Goal: Information Seeking & Learning: Learn about a topic

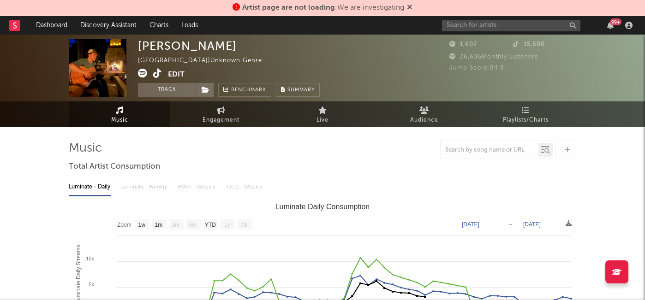
select select "1w"
click at [463, 29] on input "text" at bounding box center [511, 26] width 138 height 12
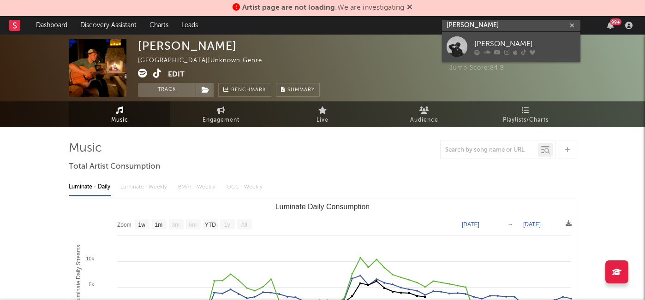
type input "dylan davidson"
click at [490, 45] on div "Dylan Davidson" at bounding box center [524, 43] width 101 height 11
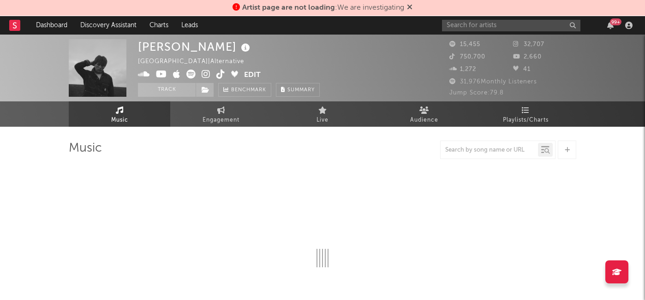
select select "1w"
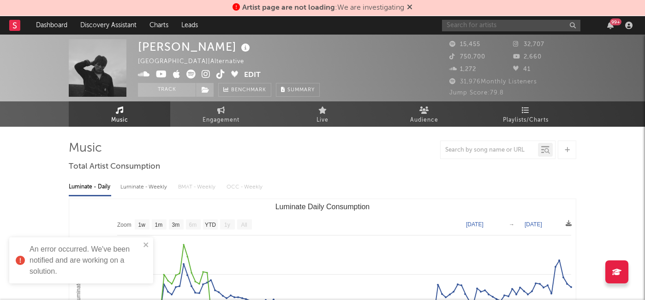
click at [462, 20] on input "text" at bounding box center [511, 26] width 138 height 12
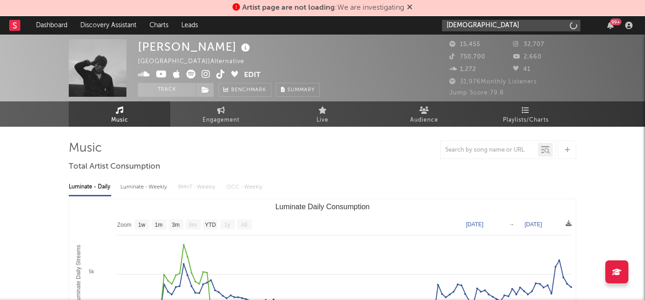
type input "monjoe"
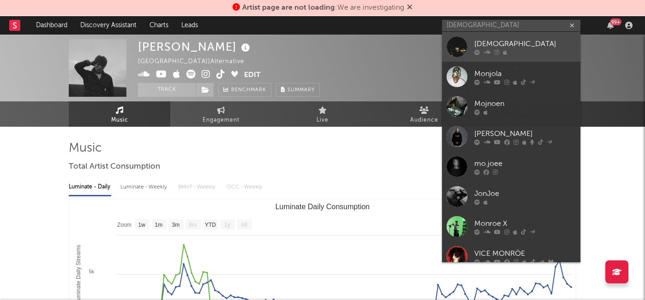
click at [503, 41] on div "[DEMOGRAPHIC_DATA]" at bounding box center [524, 43] width 101 height 11
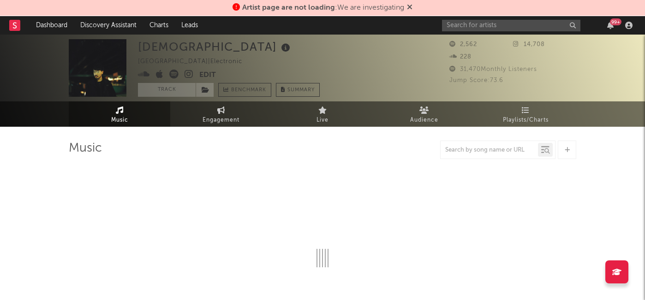
select select "6m"
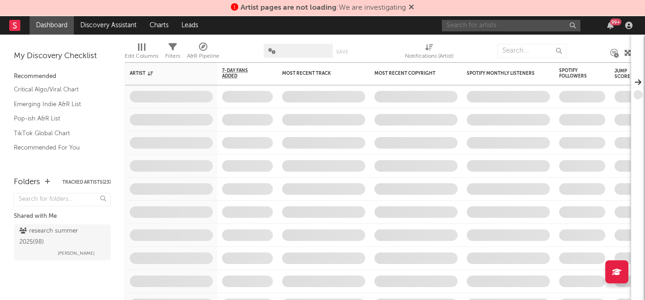
click at [464, 29] on input "text" at bounding box center [511, 26] width 138 height 12
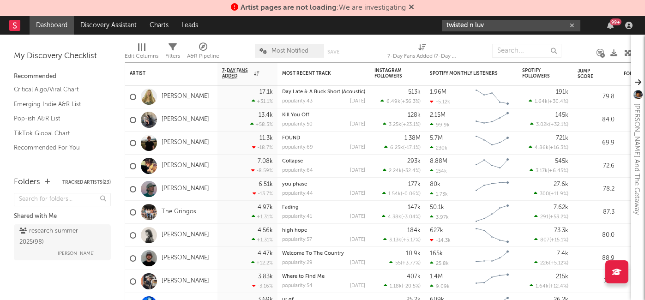
click at [470, 24] on input "twisted n luv" at bounding box center [511, 26] width 138 height 12
drag, startPoint x: 495, startPoint y: 28, endPoint x: 424, endPoint y: 25, distance: 71.1
click at [424, 25] on nav "Dashboard Discovery Assistant Charts Leads twisted 'n luv 99 +" at bounding box center [322, 25] width 645 height 18
paste input "https://music.apple.com/us/artist/twisted-n-luv/1824738490"
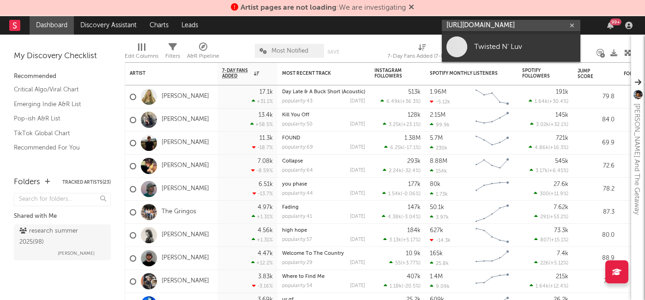
scroll to position [0, 61]
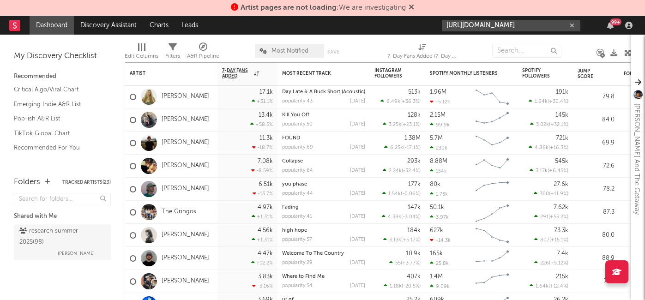
drag, startPoint x: 446, startPoint y: 27, endPoint x: 575, endPoint y: 30, distance: 129.7
click at [575, 30] on input "https://music.apple.com/us/artist/twisted-n-luv/1824738490" at bounding box center [511, 26] width 138 height 12
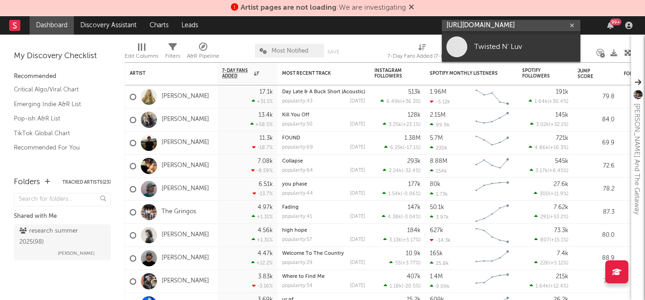
paste input "open.spotify.com/artist/4pXR8awl28k2FwjDS2WjEb?si=dU9auPAISxO026_jmq0DUw"
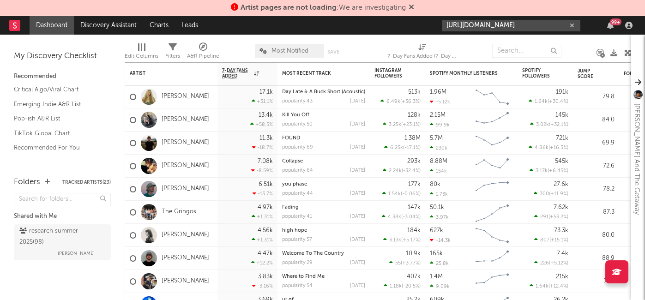
scroll to position [0, 0]
drag, startPoint x: 548, startPoint y: 22, endPoint x: 433, endPoint y: 29, distance: 115.1
click at [433, 29] on nav "Dashboard Discovery Assistant Charts Leads https://open.spotify.com/artist/4pXR…" at bounding box center [322, 25] width 645 height 18
click at [463, 26] on input "https://open.spotify.com/artist/4pXR8awl28k2FwjDS2WjEb?si=dU9auPAISxO026_jmq0DUw" at bounding box center [511, 26] width 138 height 12
click at [445, 26] on input "https://open.spotify.com/artist/4pXR8awl28k2FwjDS2WjEb?si=dU9auPAISxO026_jmq0DUw" at bounding box center [511, 26] width 138 height 12
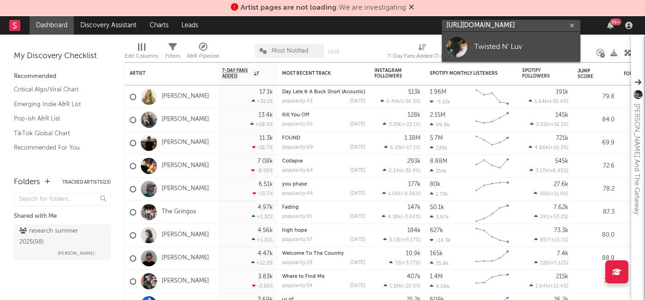
type input "https://open.spotify.com/artist/4pXR8awl28k2FwjDS2WjEb?si=dU9auPAISxO026_jmq0DUw"
click at [477, 52] on div "Twisted N' Luv" at bounding box center [524, 46] width 101 height 11
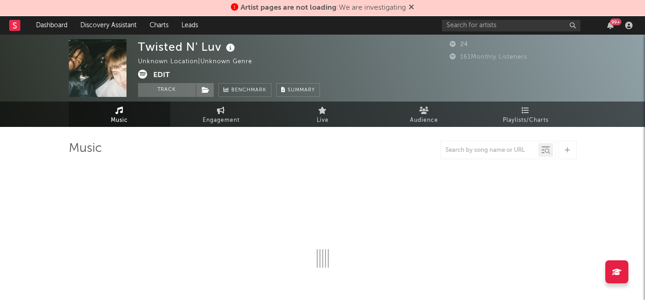
select select "1w"
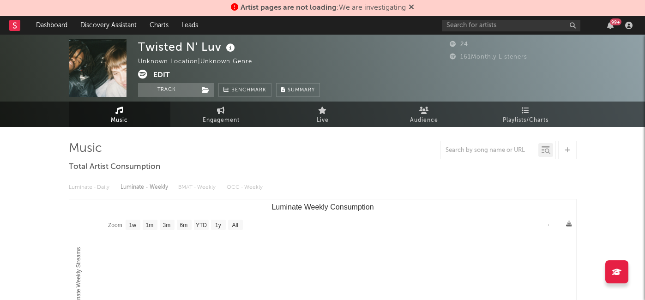
click at [163, 74] on button "Edit" at bounding box center [161, 76] width 17 height 12
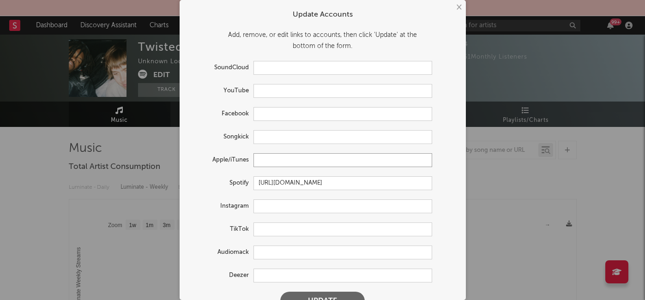
click at [272, 157] on input "text" at bounding box center [342, 160] width 179 height 14
paste input "https://music.apple.com/us/artist/twisted-n-luv/1824738490"
type input "https://music.apple.com/us/artist/twisted-n-luv/1824738490"
click at [265, 208] on input "text" at bounding box center [342, 206] width 179 height 14
paste input "https://www.instagram.com/twistednluvv/"
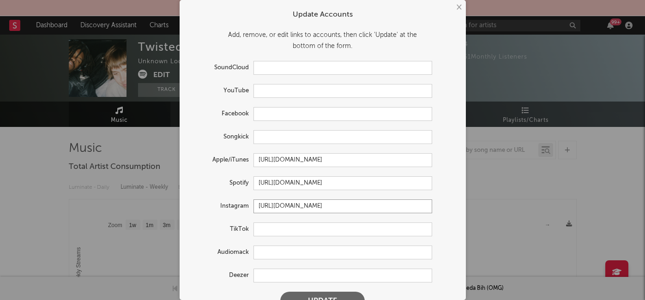
type input "https://www.instagram.com/twistednluvv/"
click at [318, 294] on button "Update" at bounding box center [322, 301] width 84 height 18
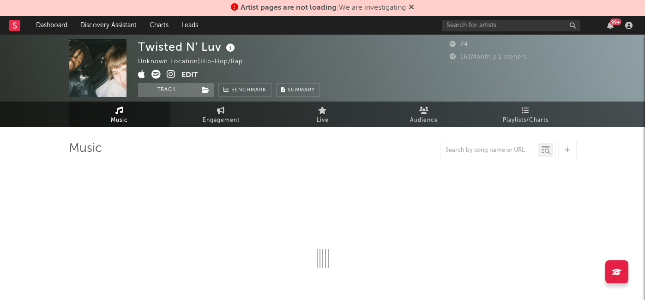
select select "1w"
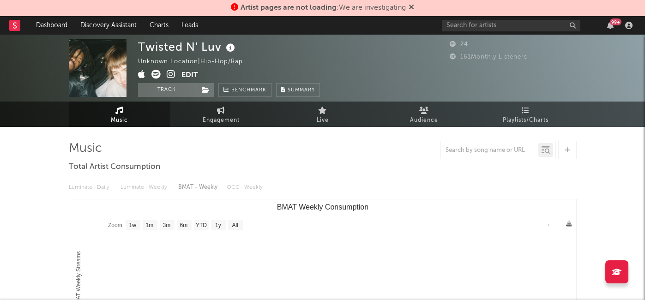
click at [184, 72] on button "Edit" at bounding box center [189, 76] width 17 height 12
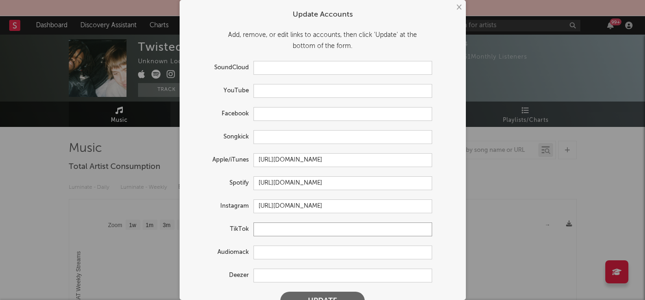
click at [268, 231] on input "text" at bounding box center [342, 229] width 179 height 14
paste input "https://www.tiktok.com/@twistednluv"
type input "https://www.tiktok.com/@twistednluv"
click at [321, 294] on button "Update" at bounding box center [322, 301] width 84 height 18
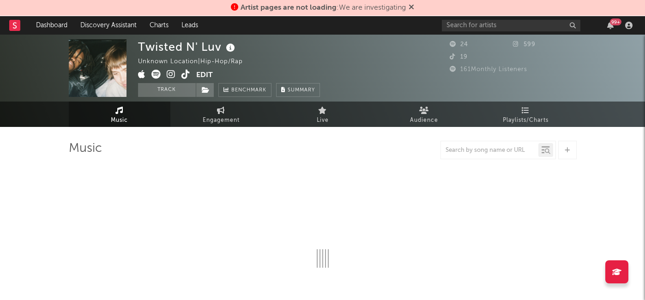
select select "1w"
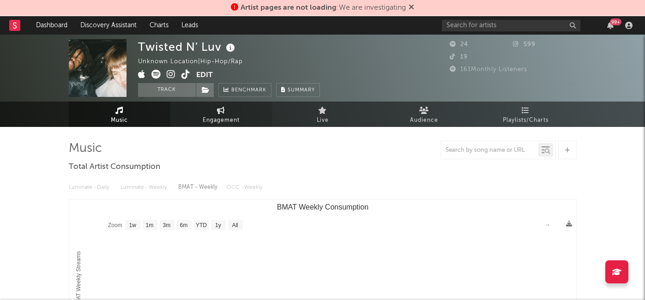
click at [213, 115] on span "Engagement" at bounding box center [221, 120] width 37 height 11
select select "1w"
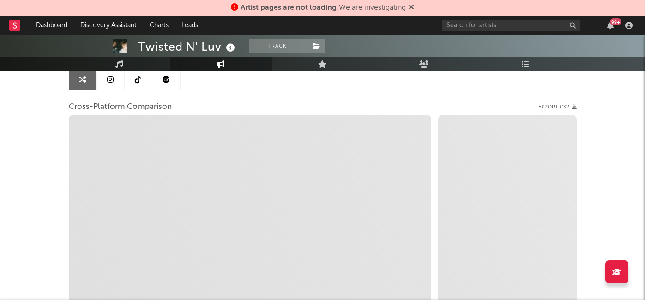
scroll to position [107, 0]
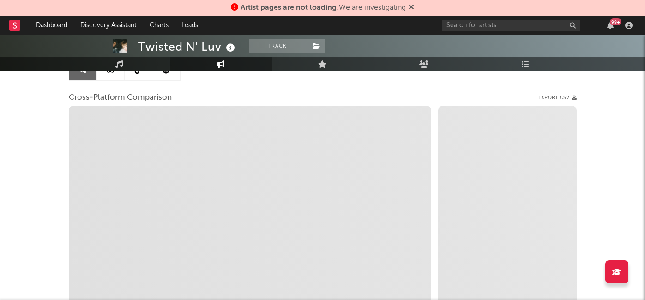
select select "1m"
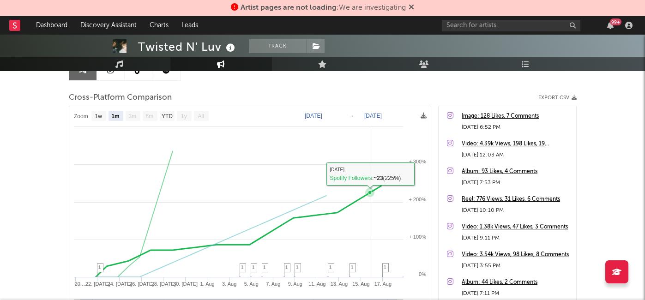
scroll to position [0, 0]
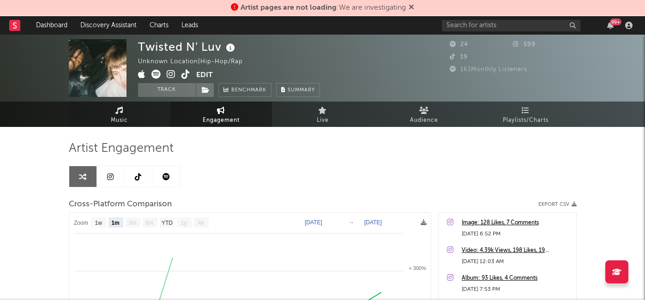
click at [119, 119] on span "Music" at bounding box center [119, 120] width 17 height 11
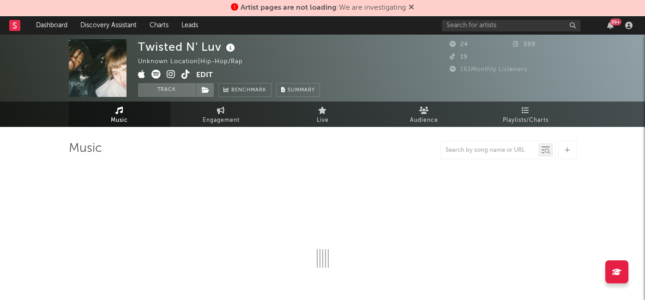
select select "1w"
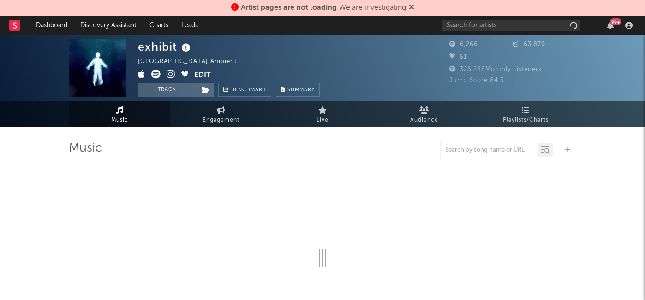
select select "6m"
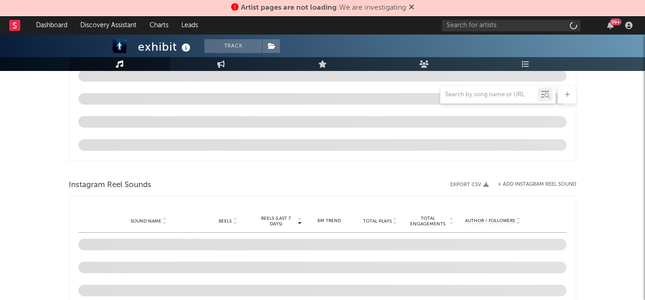
scroll to position [765, 0]
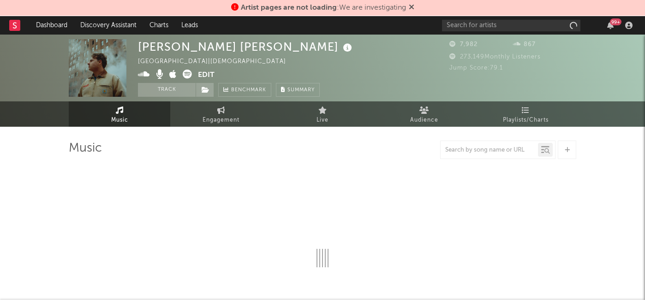
select select "6m"
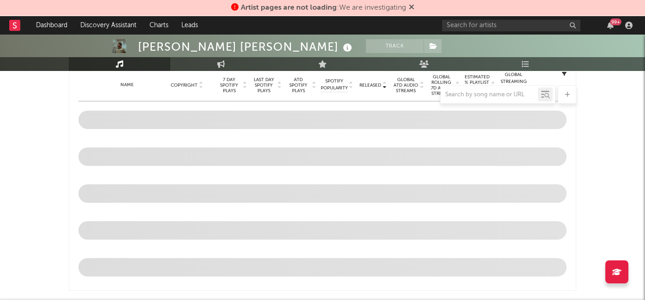
scroll to position [352, 0]
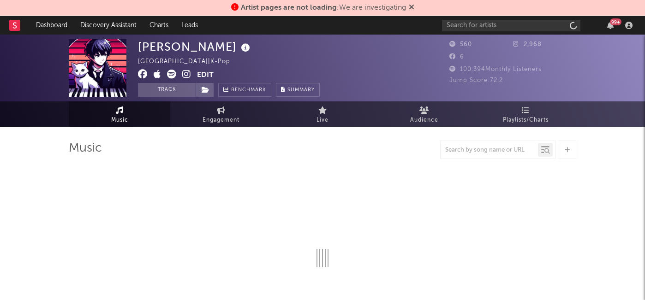
select select "1w"
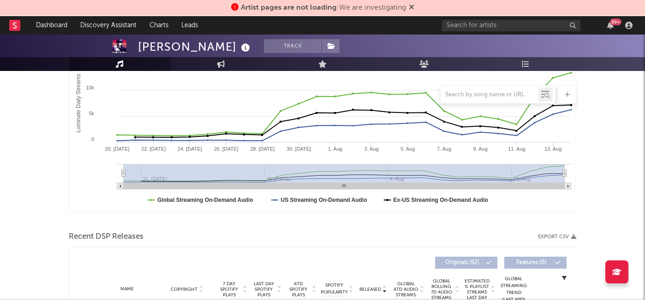
scroll to position [155, 0]
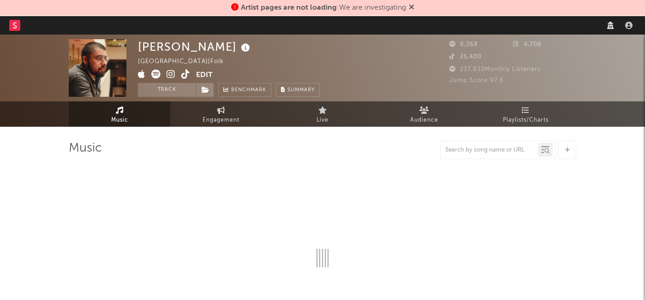
select select "1w"
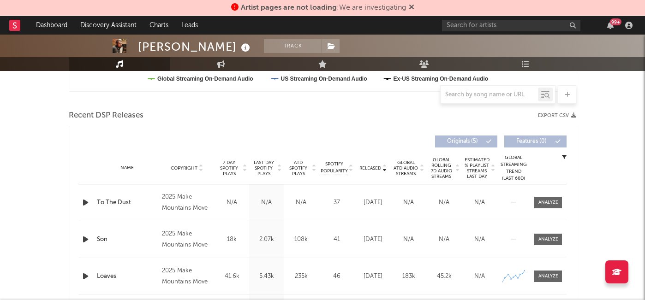
scroll to position [294, 0]
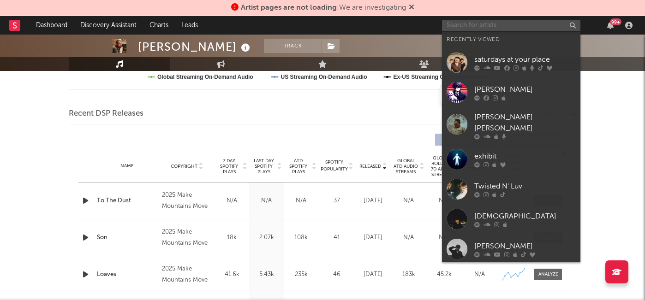
click at [470, 21] on input "text" at bounding box center [511, 26] width 138 height 12
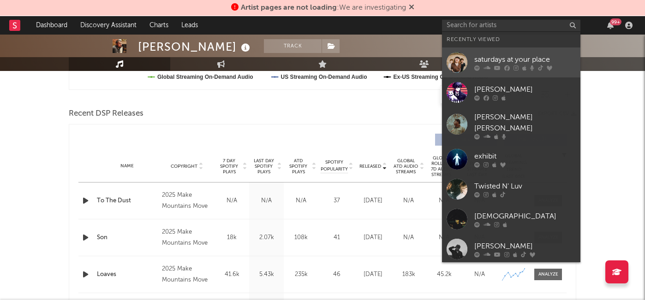
click at [489, 57] on div "saturdays at your place" at bounding box center [524, 59] width 101 height 11
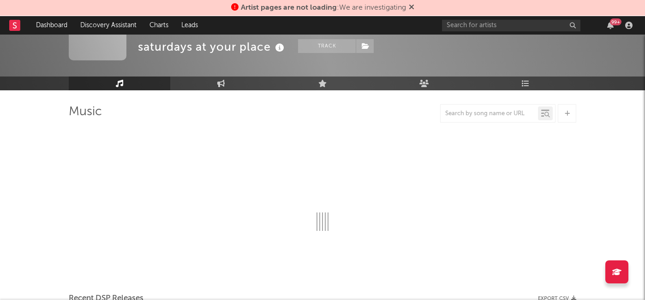
scroll to position [294, 0]
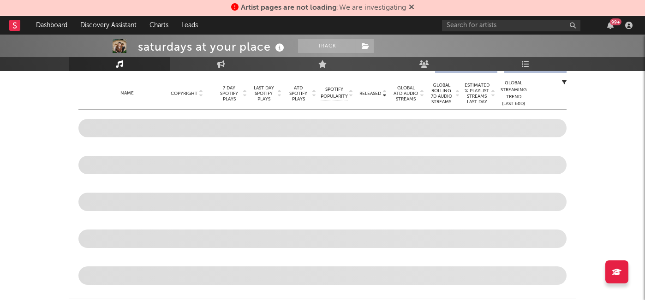
select select "6m"
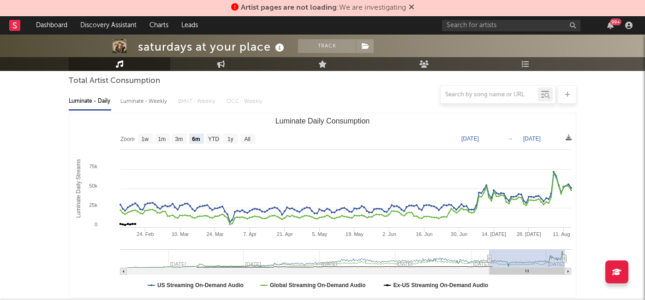
scroll to position [111, 0]
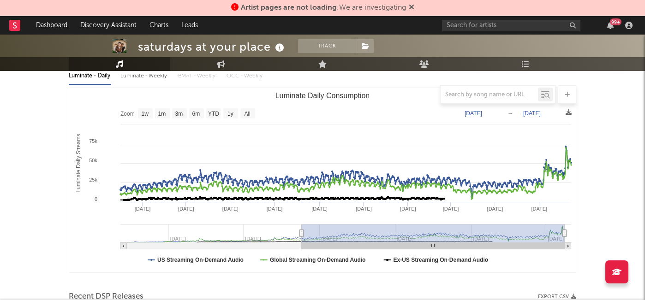
drag, startPoint x: 489, startPoint y: 231, endPoint x: 298, endPoint y: 238, distance: 190.7
click at [298, 238] on g "Luminate Daily Consumption" at bounding box center [345, 236] width 451 height 25
type input "2023-11-09"
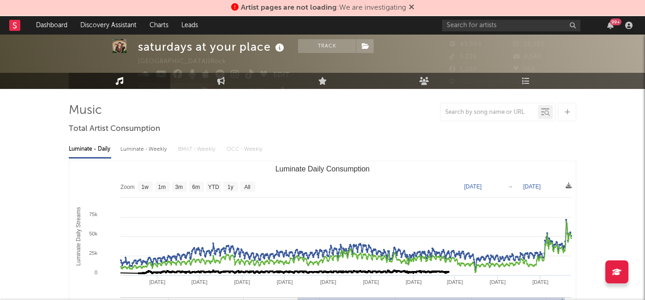
scroll to position [0, 0]
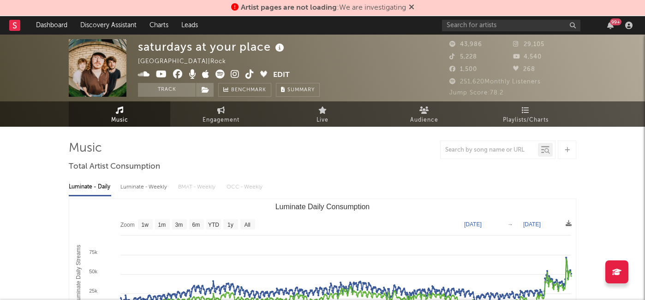
click at [234, 71] on icon at bounding box center [235, 74] width 9 height 9
click at [454, 23] on input "text" at bounding box center [511, 26] width 138 height 12
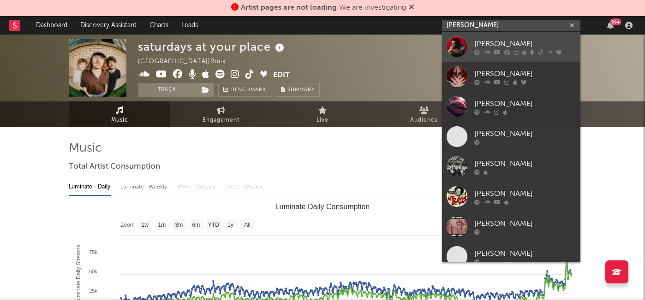
type input "evan honer"
click at [483, 42] on div "Evan Honer" at bounding box center [524, 43] width 101 height 11
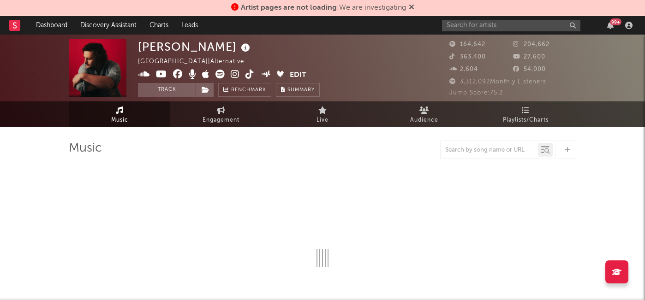
select select "6m"
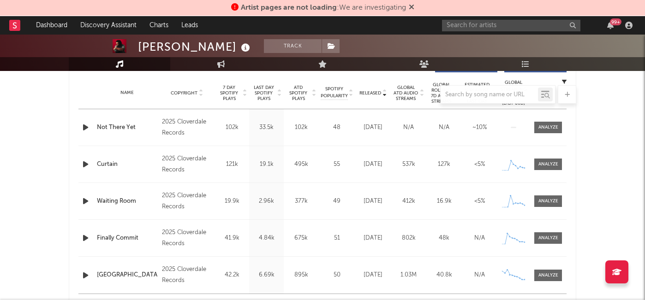
scroll to position [364, 0]
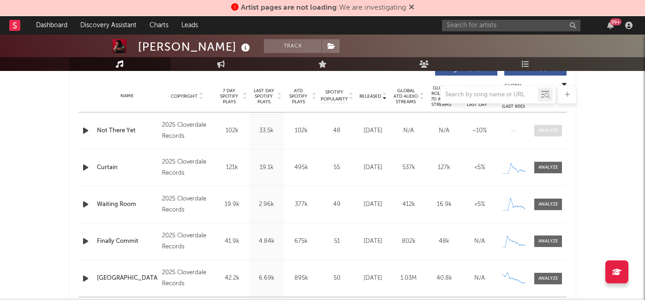
click at [544, 126] on span at bounding box center [548, 131] width 28 height 12
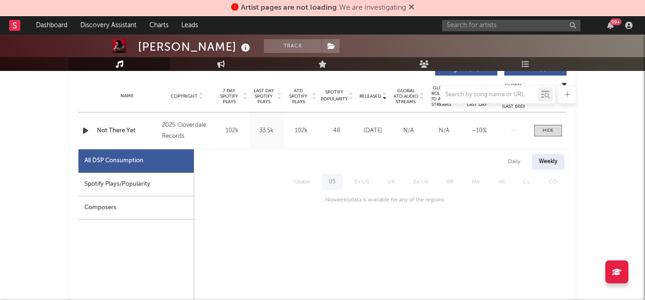
click at [131, 177] on div "Spotify Plays/Popularity" at bounding box center [135, 185] width 115 height 24
select select "1w"
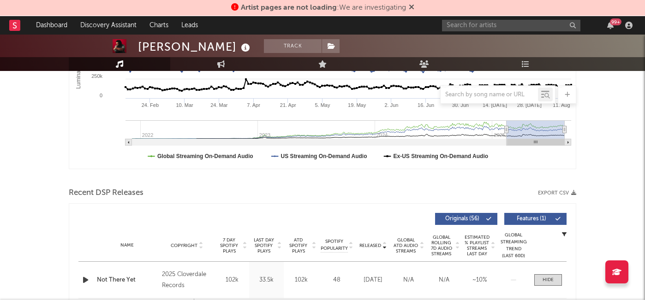
scroll to position [0, 0]
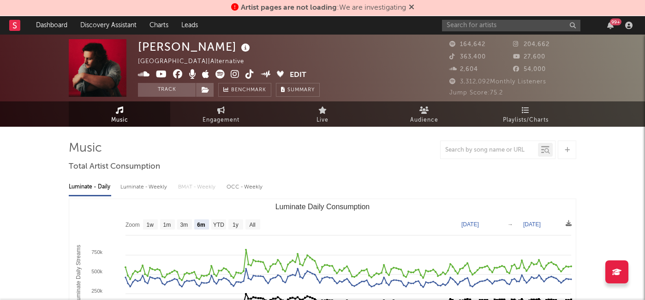
click at [235, 74] on icon at bounding box center [235, 74] width 9 height 9
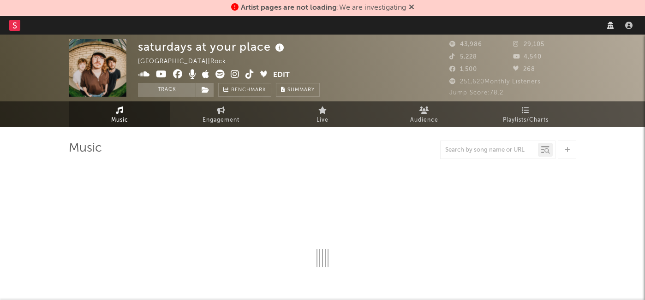
select select "6m"
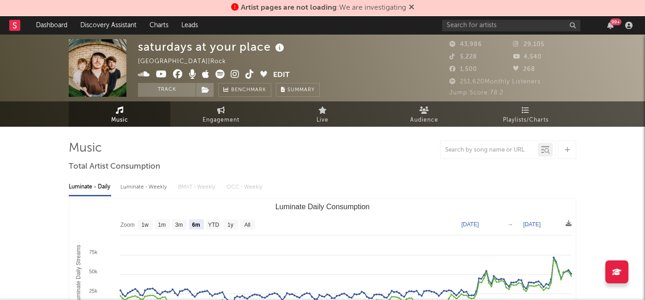
click at [236, 76] on icon at bounding box center [235, 74] width 9 height 9
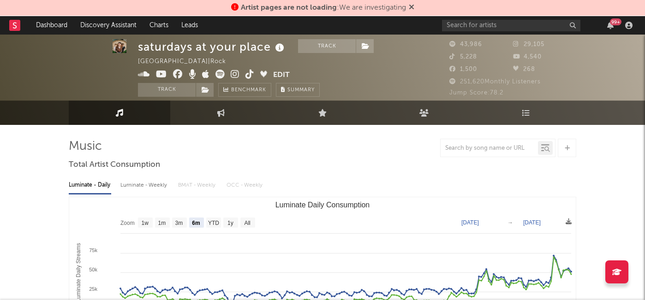
scroll to position [2, 0]
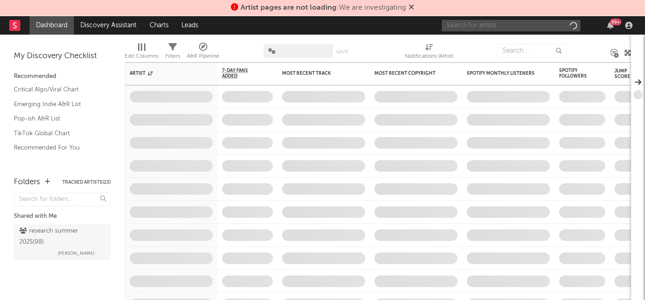
click at [476, 25] on input "text" at bounding box center [511, 26] width 138 height 12
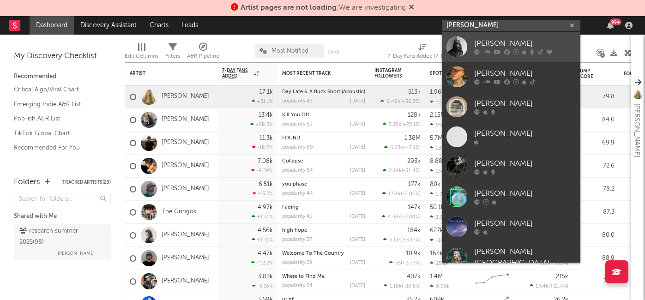
type input "hazlett"
click at [496, 44] on div "[PERSON_NAME]" at bounding box center [524, 43] width 101 height 11
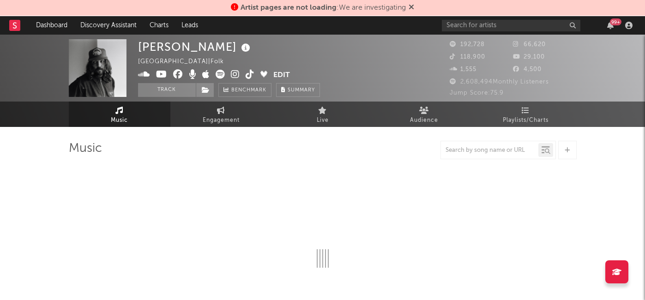
select select "6m"
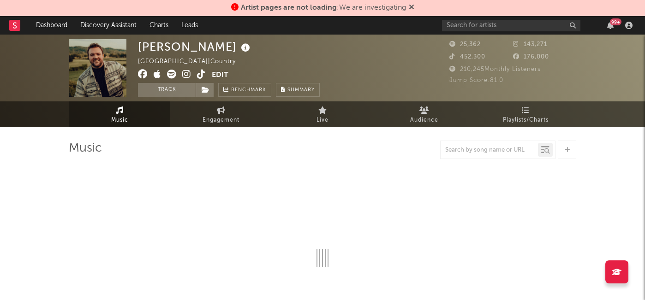
select select "6m"
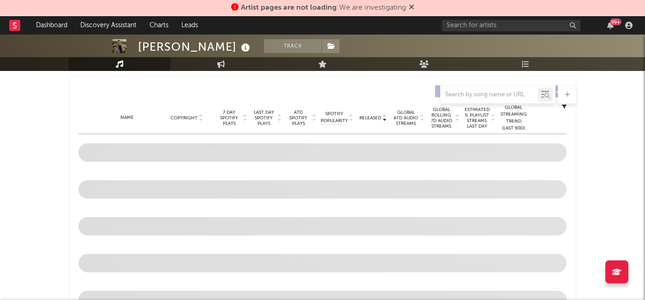
scroll to position [389, 0]
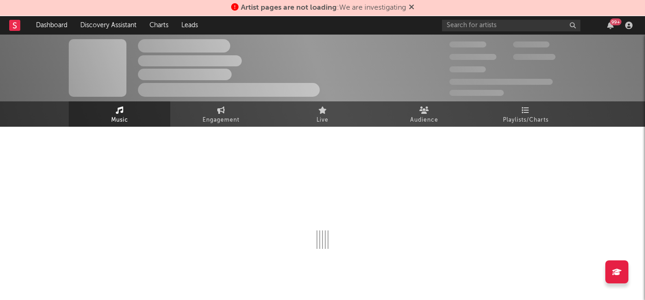
select select "6m"
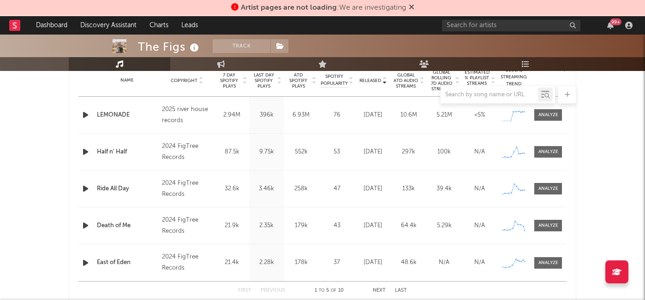
scroll to position [354, 0]
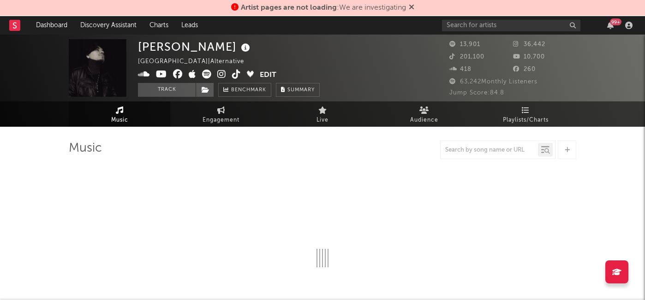
select select "6m"
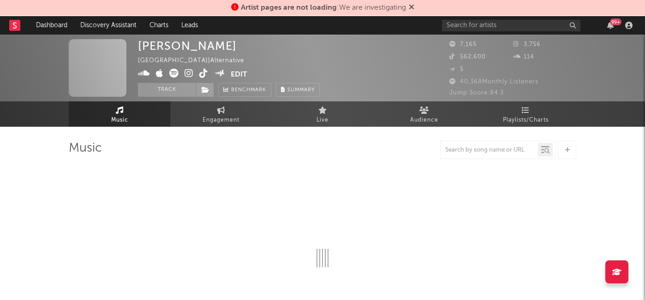
select select "6m"
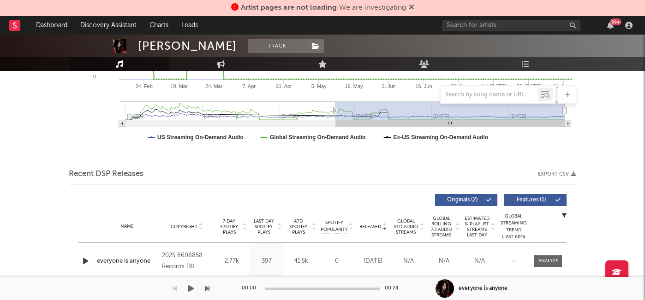
scroll to position [242, 0]
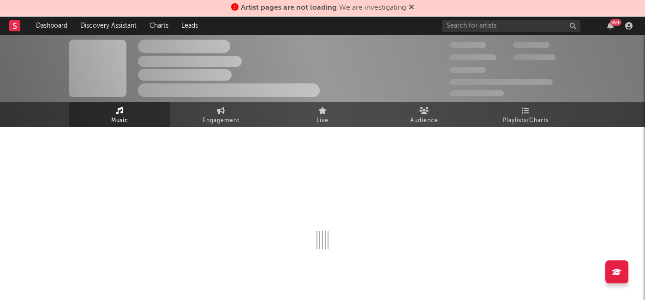
select select "6m"
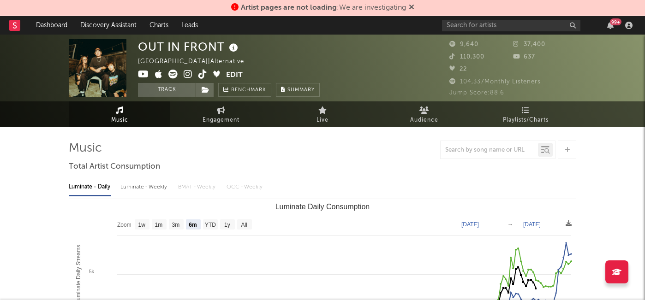
click at [189, 74] on icon at bounding box center [188, 74] width 9 height 9
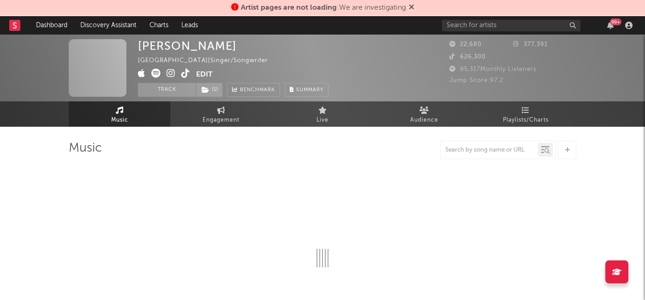
select select "6m"
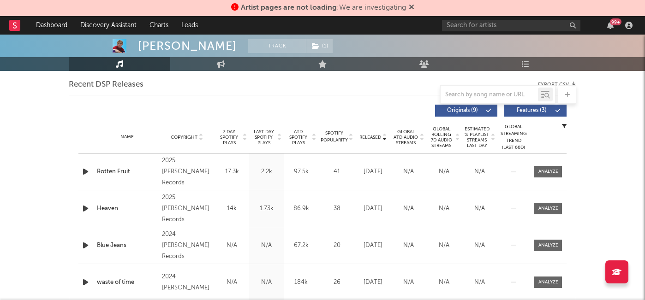
scroll to position [324, 0]
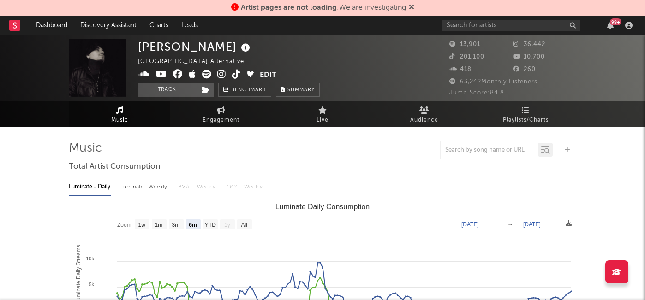
select select "6m"
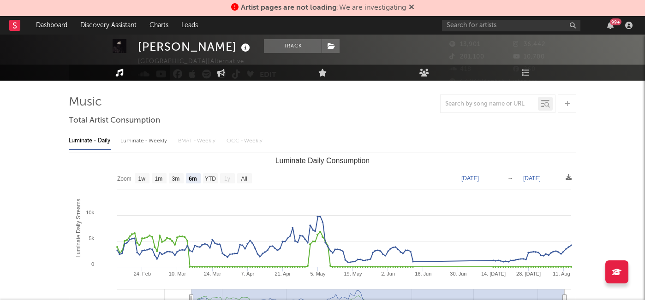
scroll to position [23, 0]
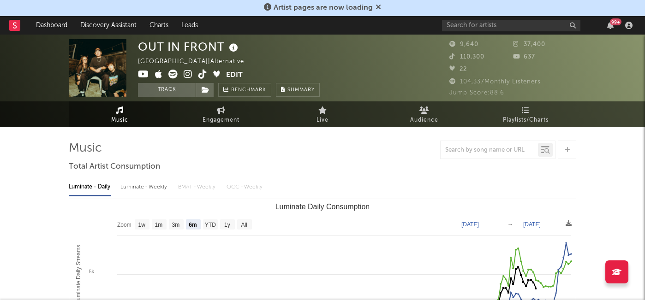
select select "6m"
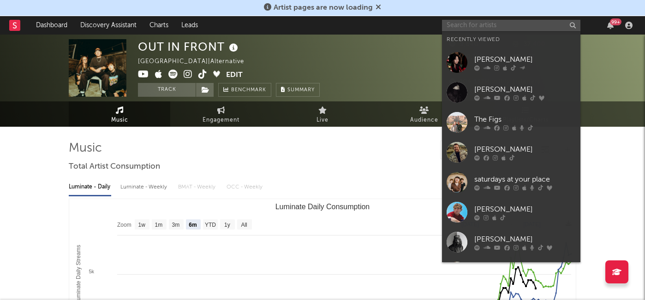
click at [464, 24] on input "text" at bounding box center [511, 26] width 138 height 12
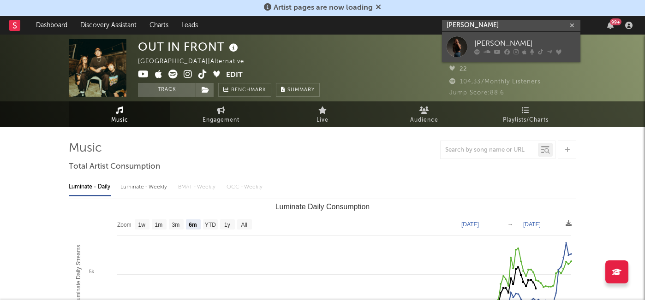
type input "[PERSON_NAME]"
click at [503, 39] on div "[PERSON_NAME]" at bounding box center [524, 43] width 101 height 11
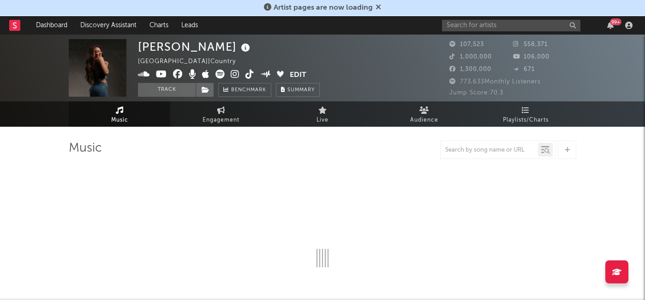
select select "6m"
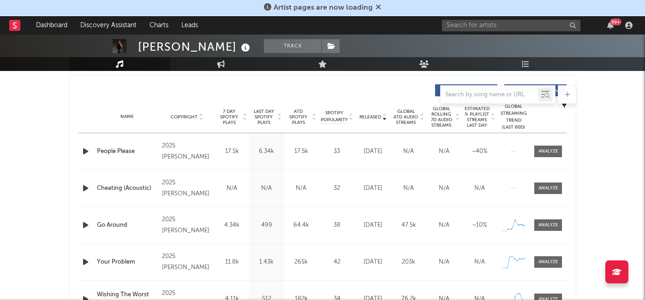
scroll to position [361, 0]
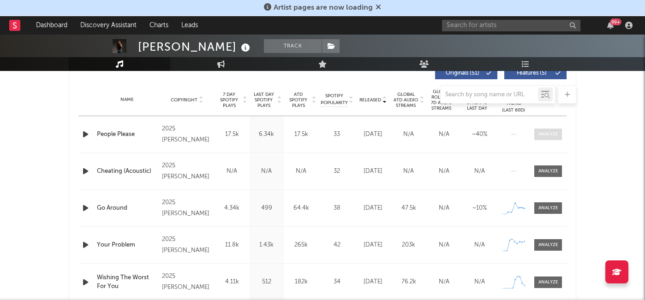
click at [548, 137] on div at bounding box center [548, 134] width 20 height 7
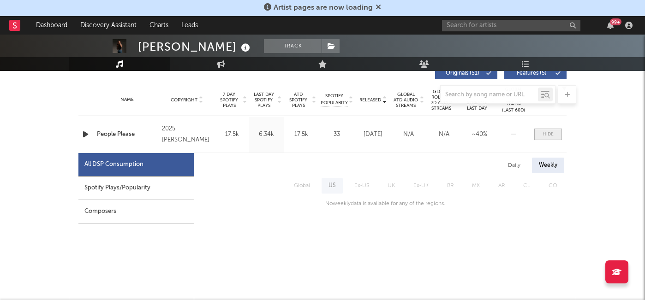
click at [548, 137] on div at bounding box center [548, 134] width 11 height 7
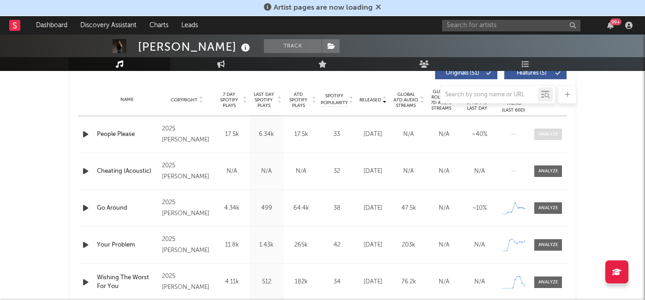
click at [548, 137] on div at bounding box center [548, 134] width 20 height 7
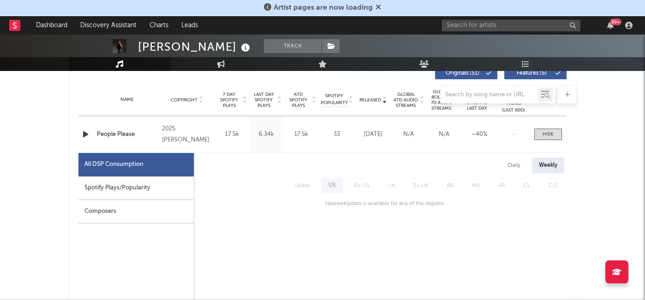
click at [119, 192] on div "Spotify Plays/Popularity" at bounding box center [135, 189] width 115 height 24
select select "1w"
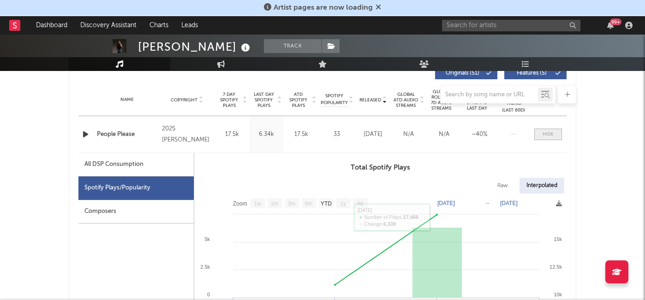
click at [550, 134] on div at bounding box center [548, 134] width 11 height 7
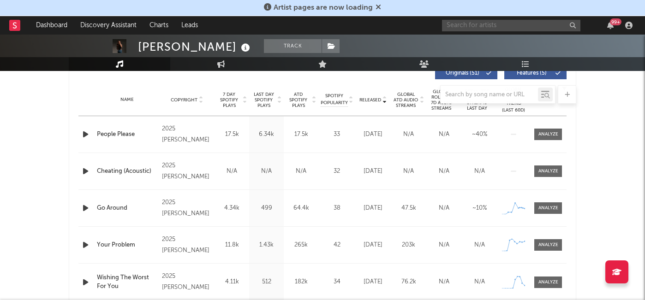
click at [468, 26] on input "text" at bounding box center [511, 26] width 138 height 12
type input "dawson ande"
click at [221, 97] on div at bounding box center [322, 94] width 507 height 18
click at [235, 102] on div at bounding box center [322, 94] width 507 height 18
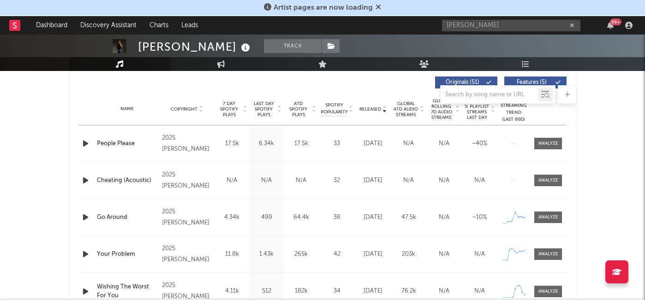
scroll to position [338, 0]
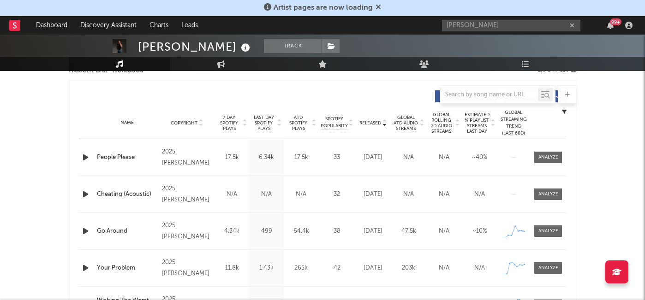
click at [229, 122] on span "7 Day Spotify Plays" at bounding box center [229, 123] width 24 height 17
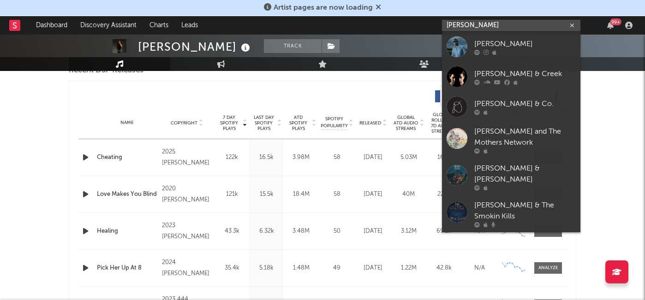
click at [496, 24] on input "dawson ande" at bounding box center [511, 26] width 138 height 12
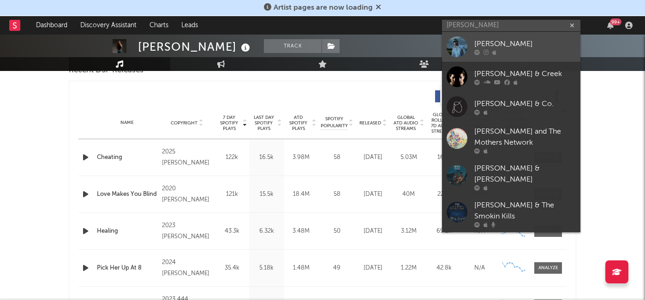
click at [508, 51] on div at bounding box center [524, 52] width 101 height 6
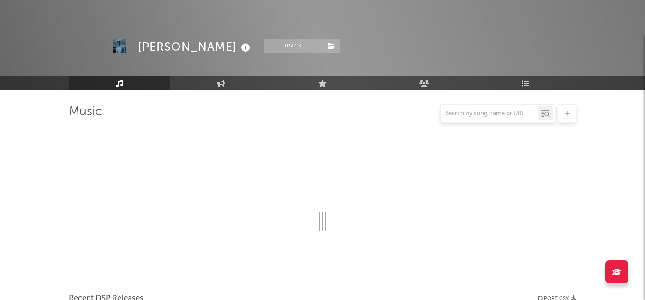
scroll to position [338, 0]
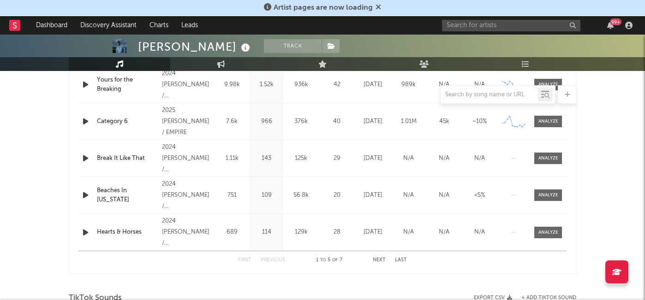
select select "6m"
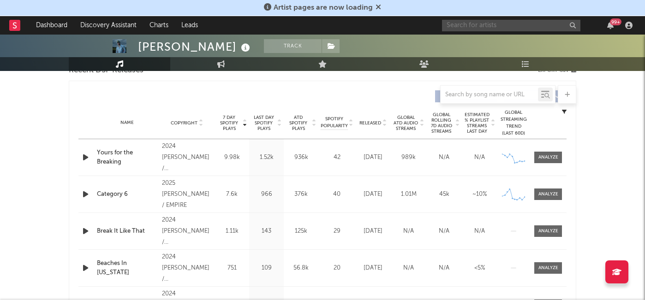
click at [491, 25] on input "text" at bounding box center [511, 26] width 138 height 12
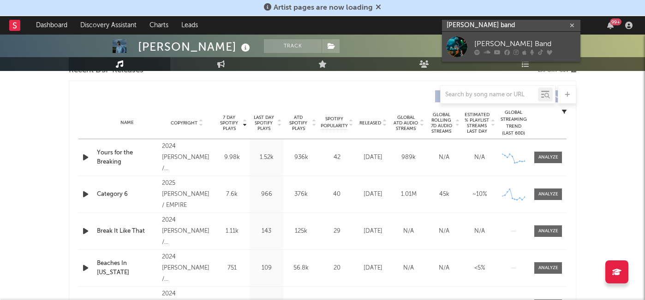
type input "logan ryan band"
click at [512, 36] on link "Logan Ryan Band" at bounding box center [511, 47] width 138 height 30
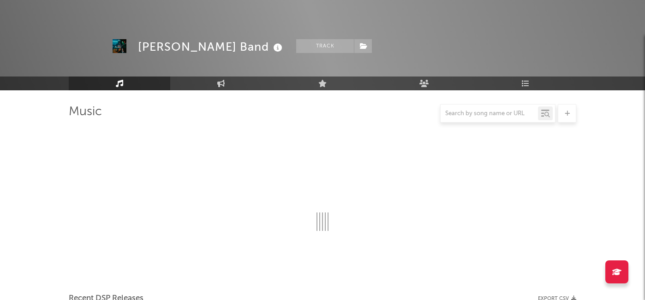
scroll to position [338, 0]
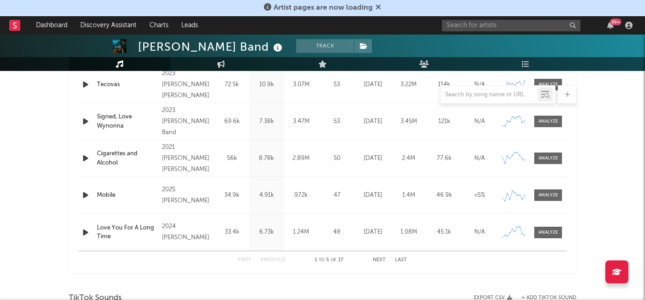
select select "6m"
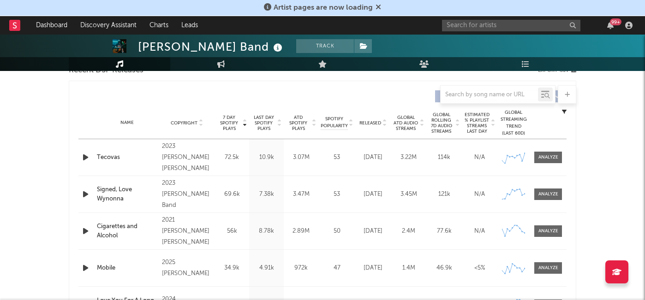
click at [377, 122] on span "Released" at bounding box center [370, 123] width 22 height 6
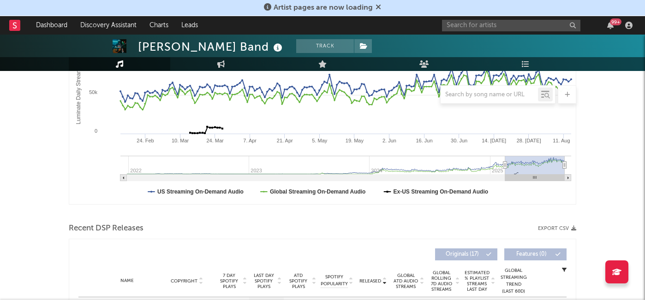
scroll to position [51, 0]
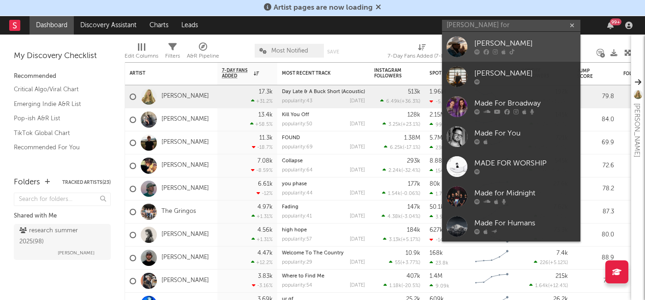
type input "[PERSON_NAME] for"
click at [486, 42] on div "[PERSON_NAME]" at bounding box center [524, 43] width 101 height 11
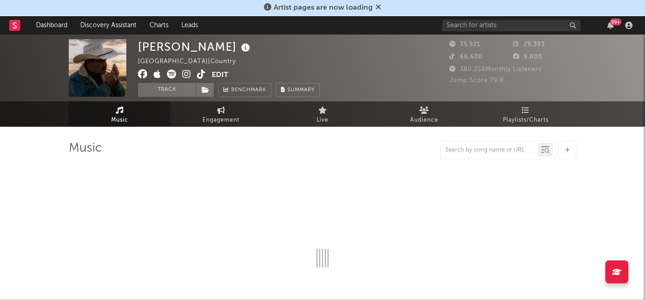
select select "6m"
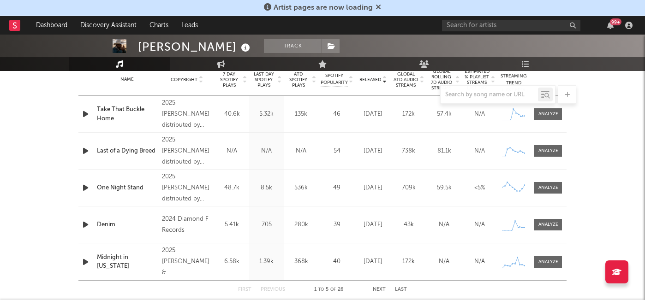
scroll to position [337, 0]
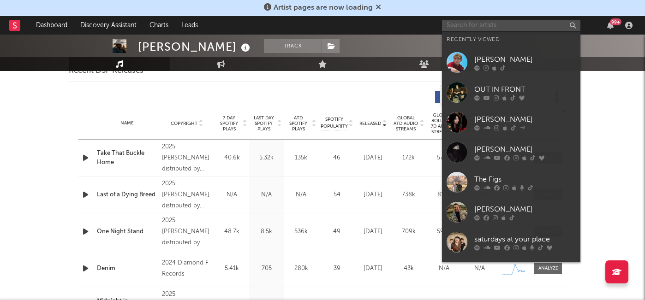
click at [481, 26] on input "text" at bounding box center [511, 26] width 138 height 12
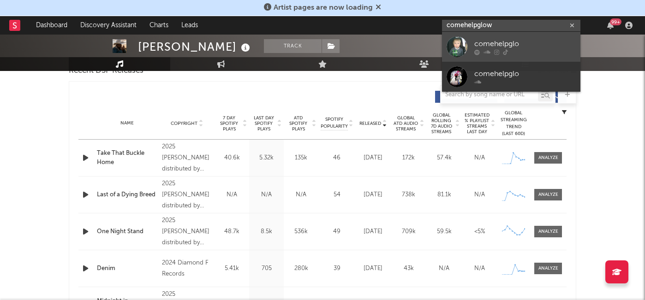
type input "comehelpglow"
click at [486, 47] on div "comehelpglo" at bounding box center [524, 43] width 101 height 11
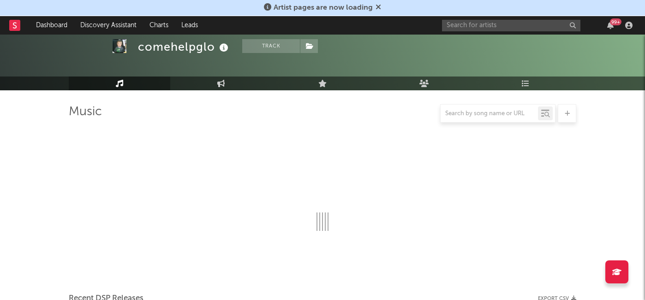
scroll to position [337, 0]
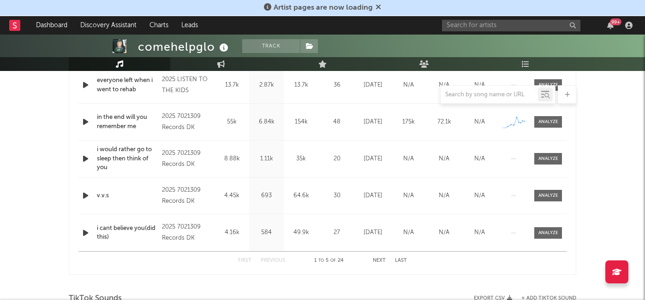
select select "1w"
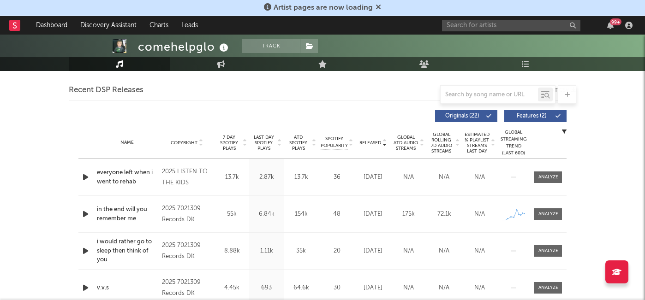
scroll to position [324, 0]
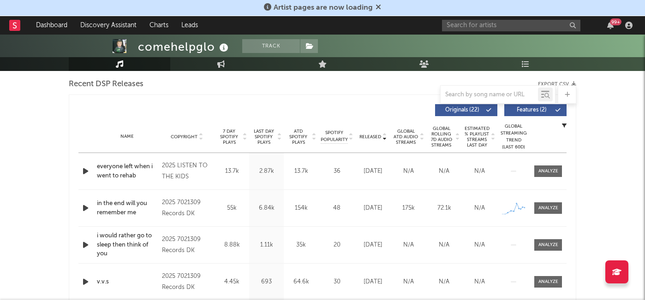
click at [530, 113] on button "Features ( 2 )" at bounding box center [535, 110] width 62 height 12
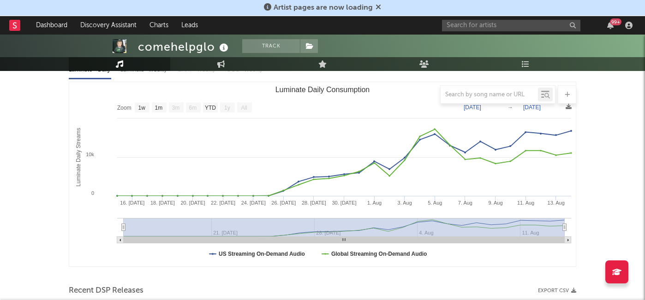
scroll to position [0, 0]
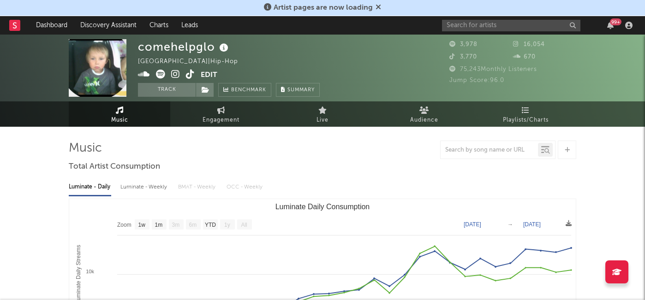
click at [189, 72] on icon at bounding box center [190, 74] width 9 height 9
click at [178, 75] on icon at bounding box center [175, 74] width 9 height 9
